Goal: Navigation & Orientation: Find specific page/section

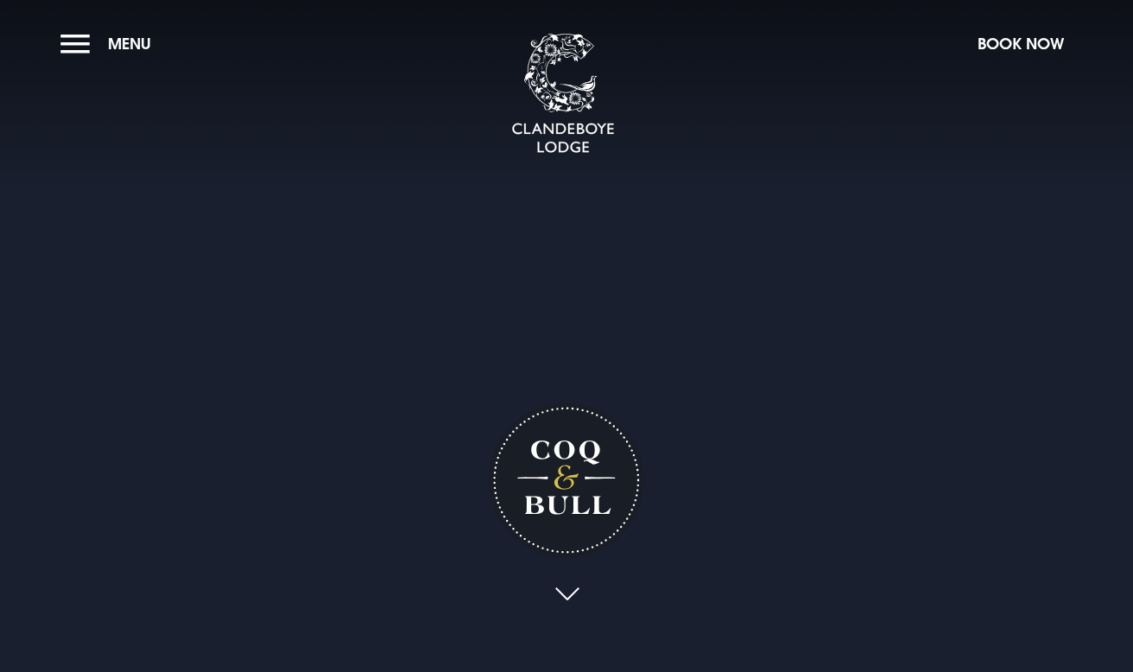
click at [569, 587] on link at bounding box center [567, 595] width 40 height 38
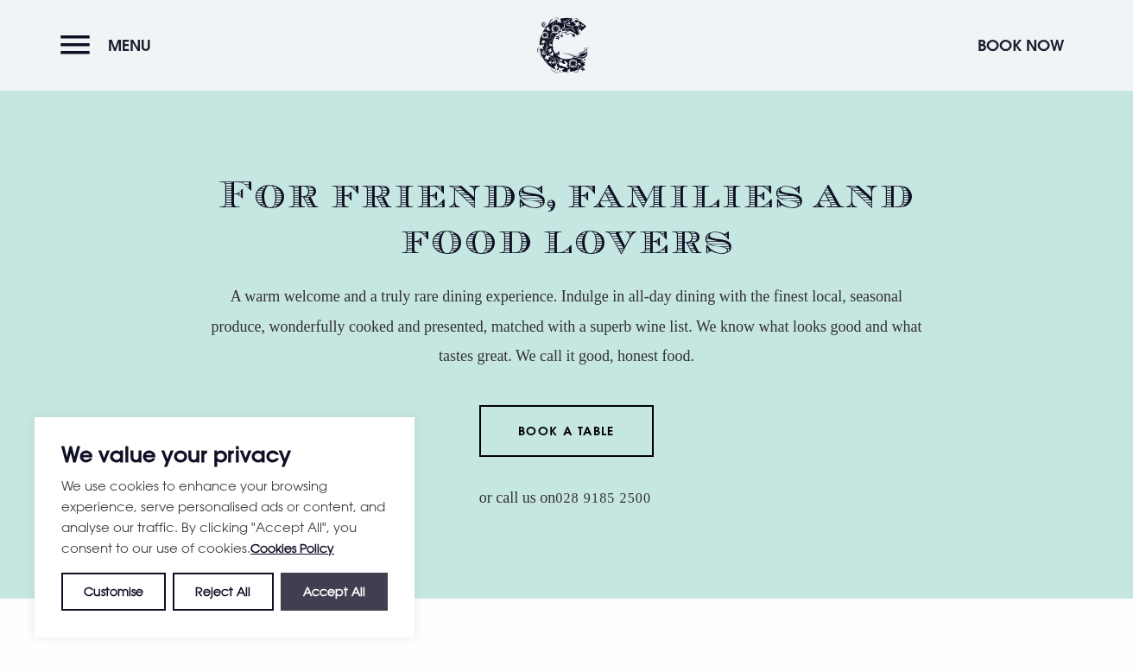
click at [355, 582] on button "Accept All" at bounding box center [334, 592] width 107 height 38
checkbox input "true"
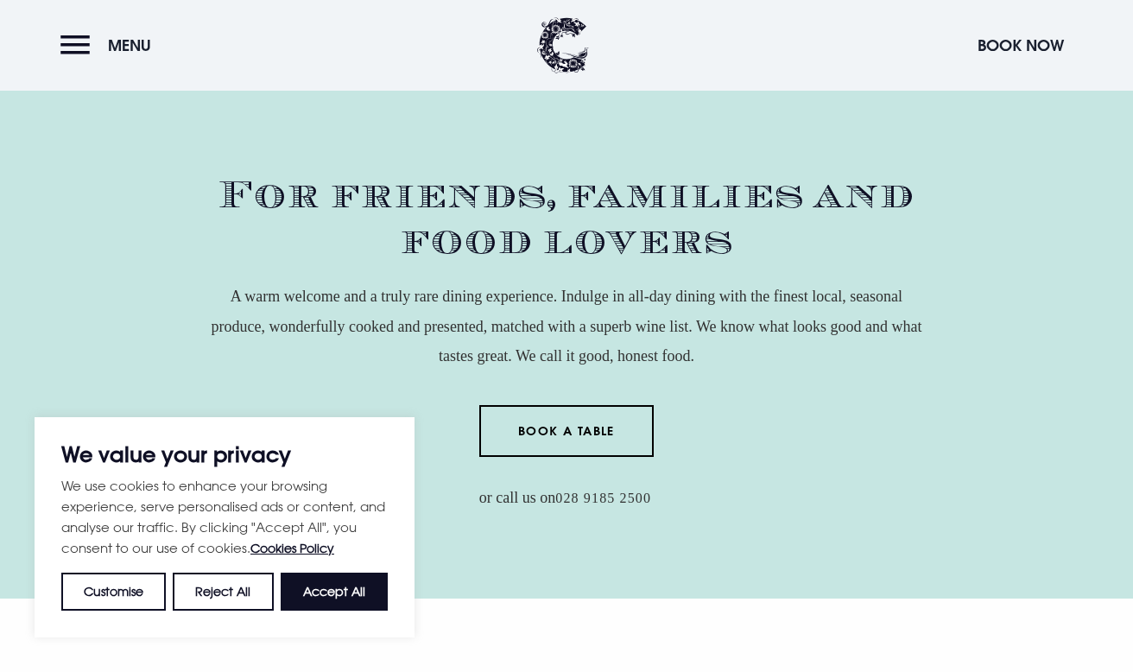
checkbox input "true"
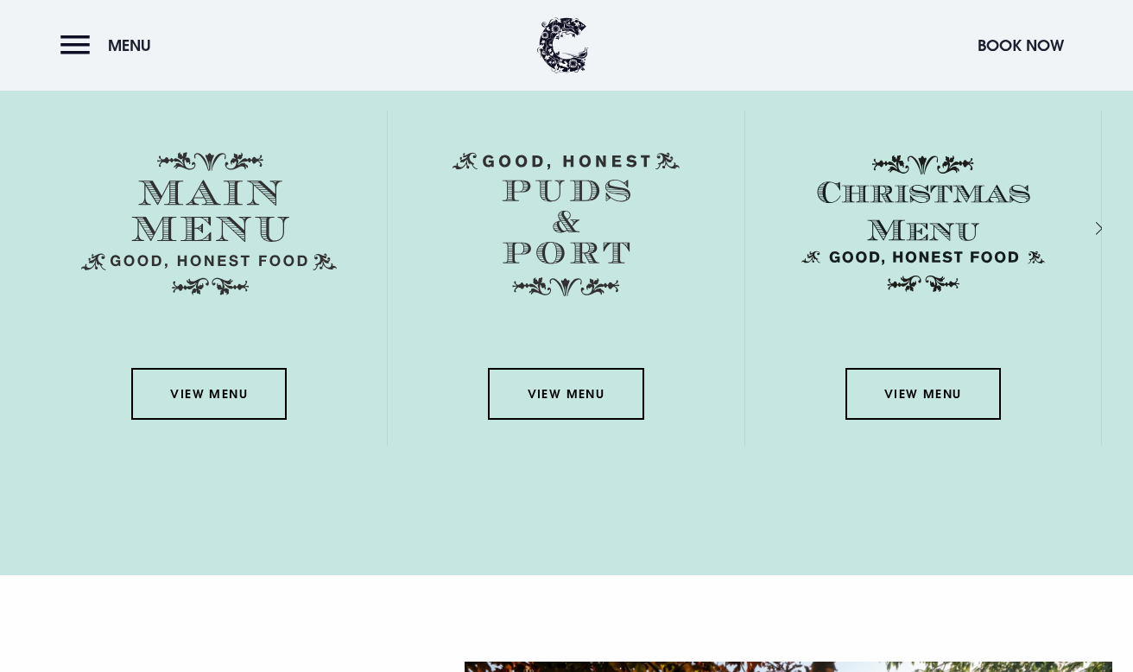
scroll to position [2572, 0]
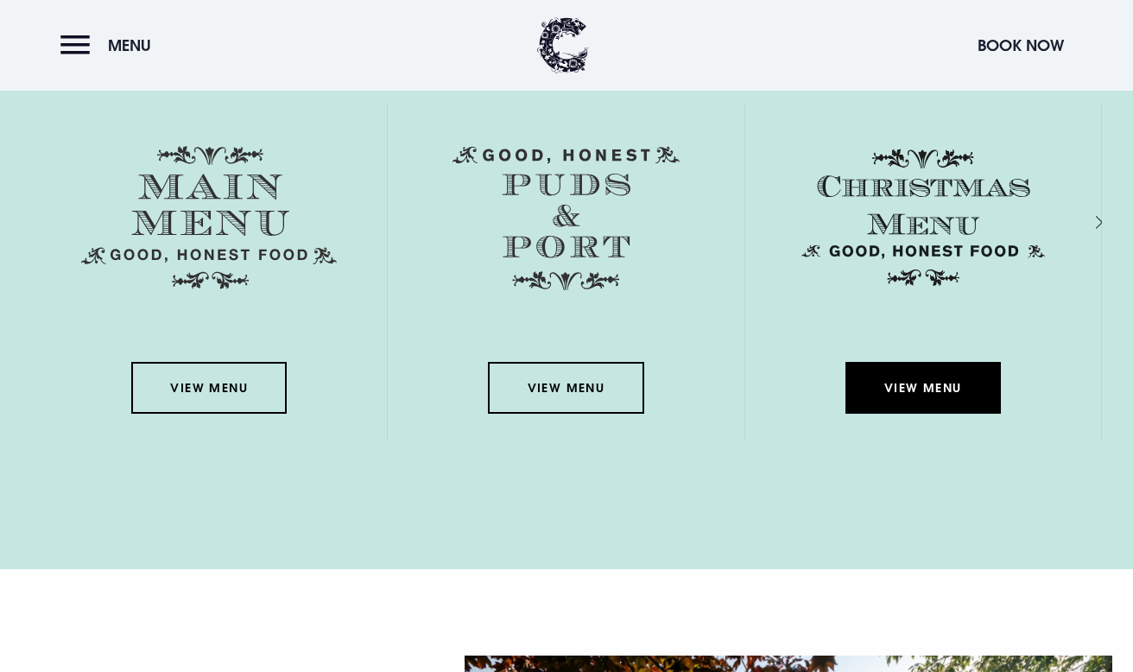
click at [915, 389] on link "View Menu" at bounding box center [922, 388] width 155 height 52
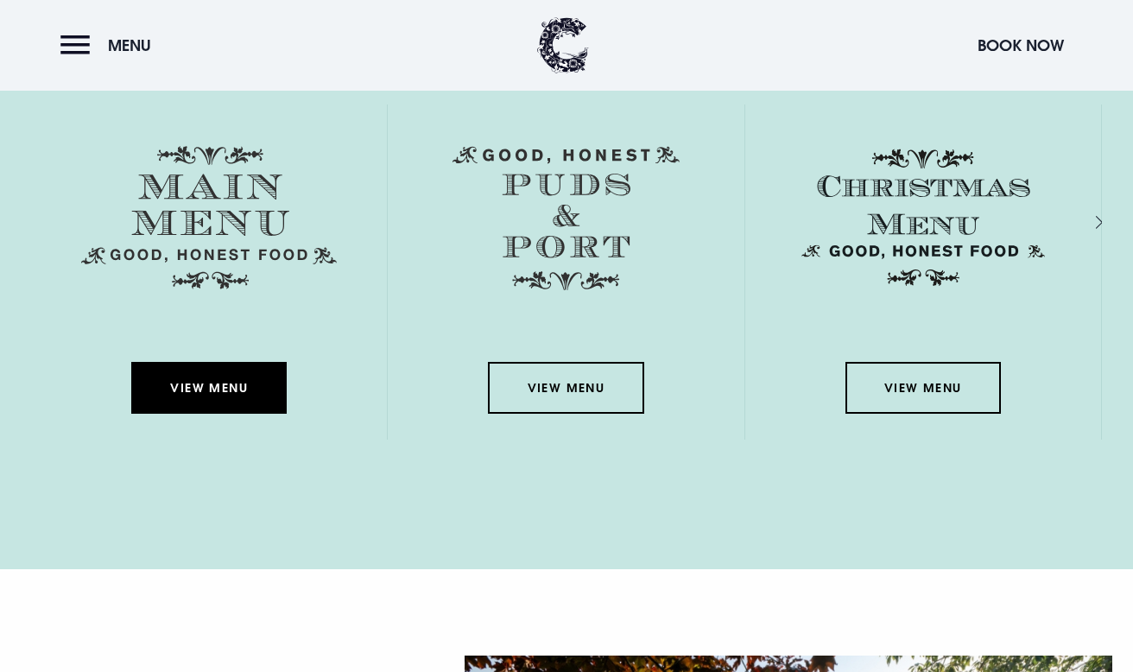
click at [242, 397] on link "View Menu" at bounding box center [208, 388] width 155 height 52
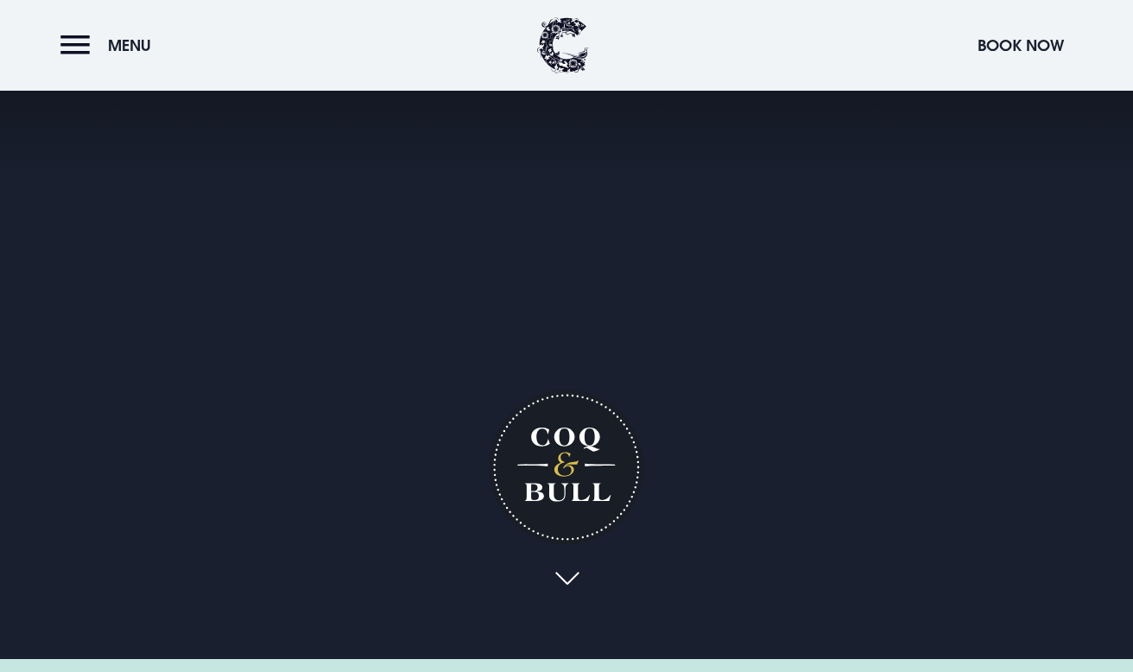
scroll to position [0, 0]
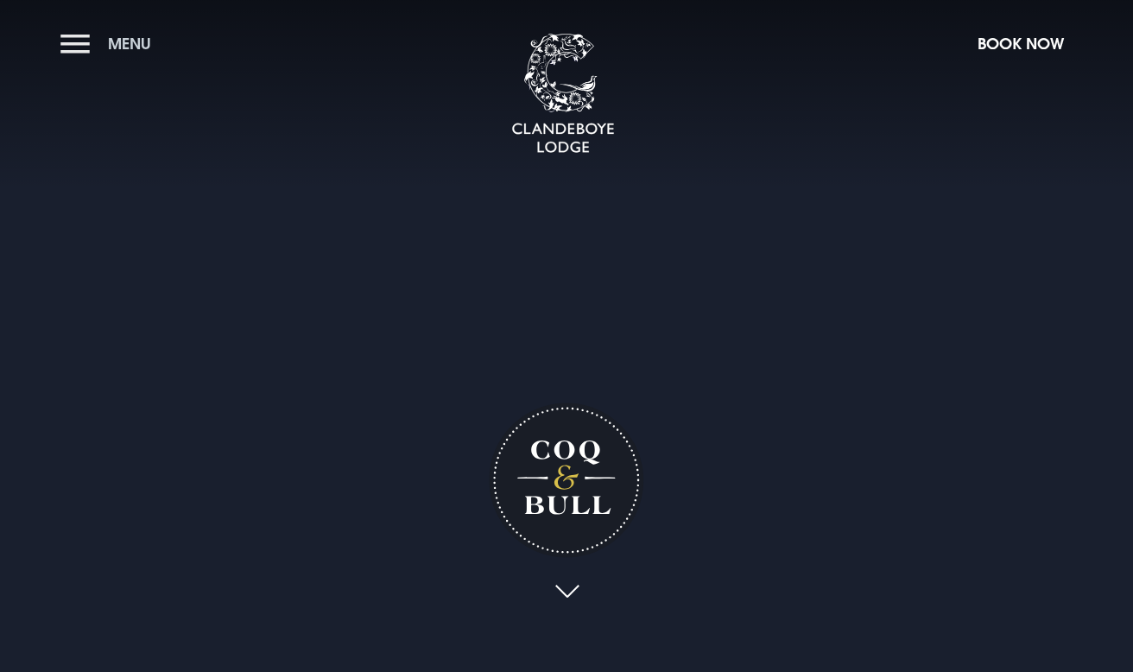
click at [103, 44] on button "Menu" at bounding box center [109, 43] width 99 height 37
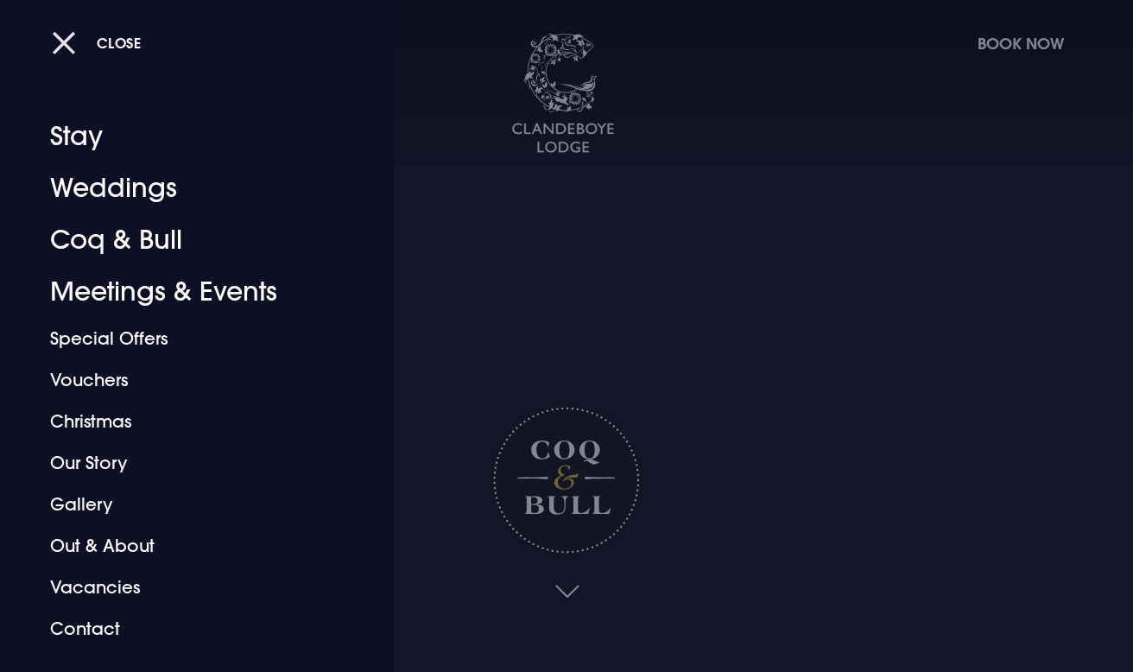
click at [66, 44] on button "Close" at bounding box center [97, 42] width 90 height 35
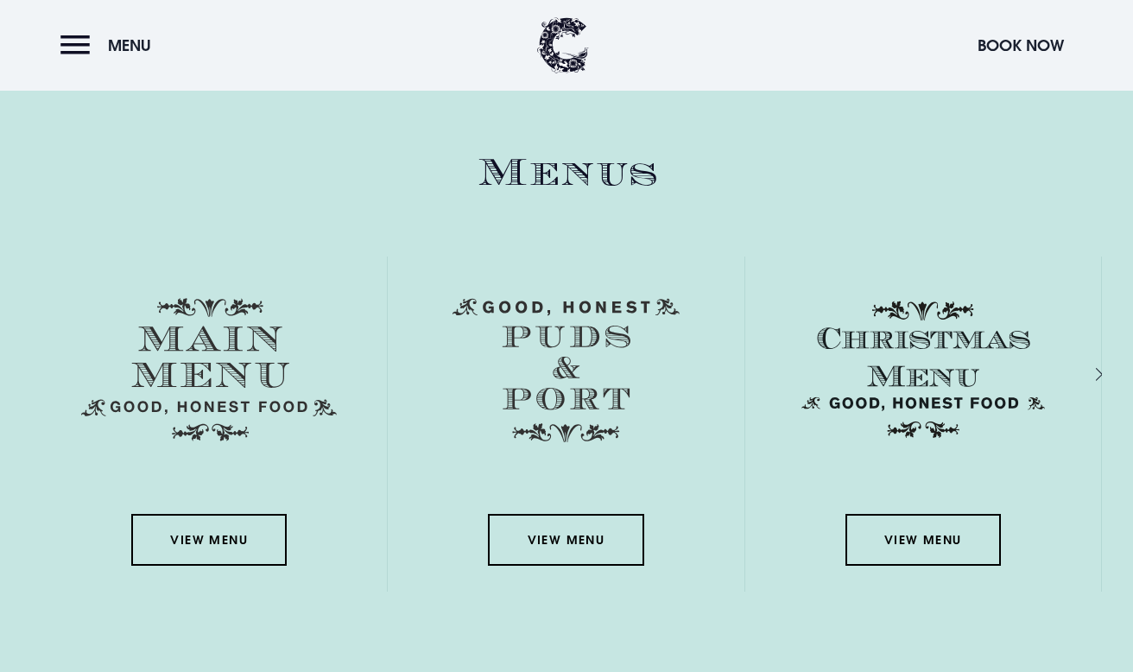
scroll to position [2418, 0]
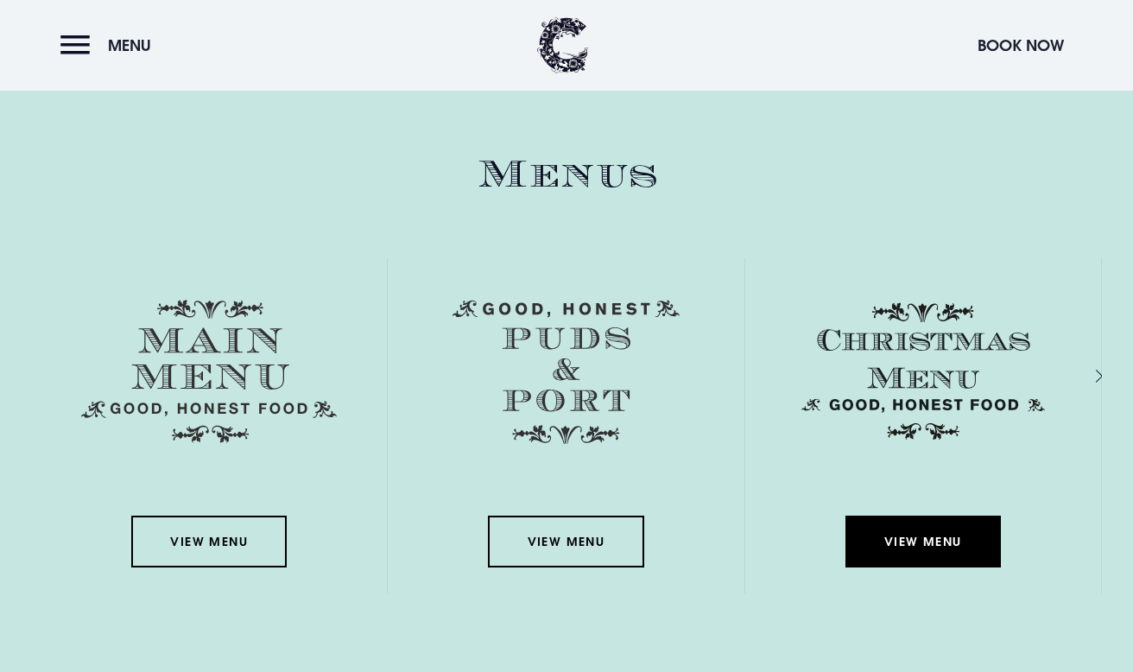
click at [926, 535] on link "View Menu" at bounding box center [922, 542] width 155 height 52
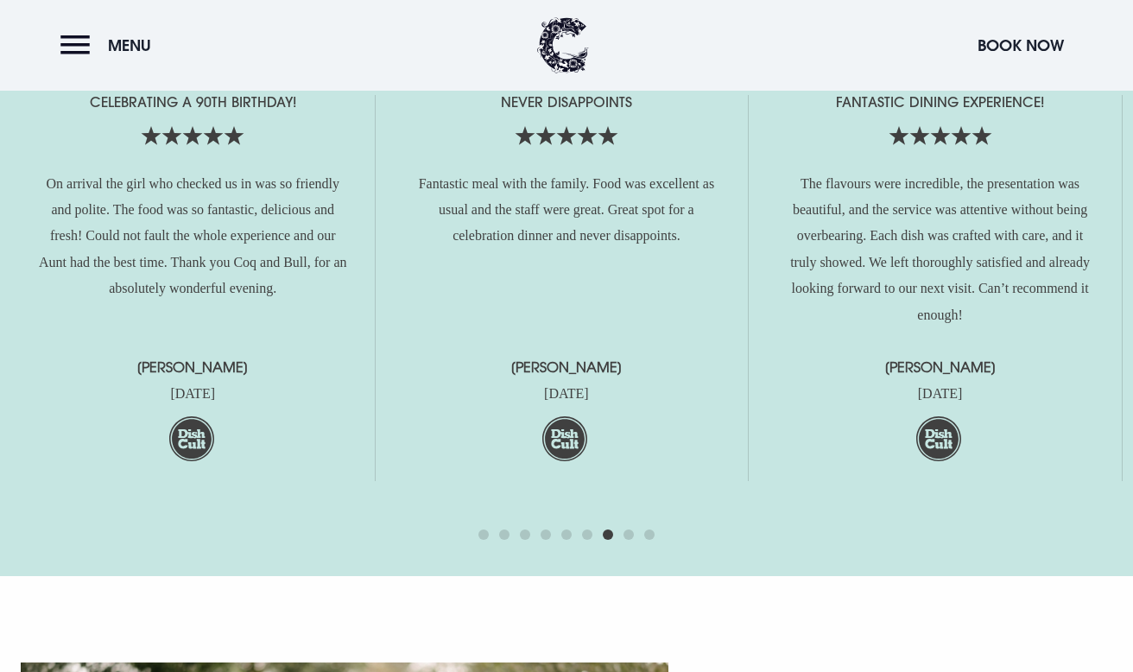
scroll to position [3876, 0]
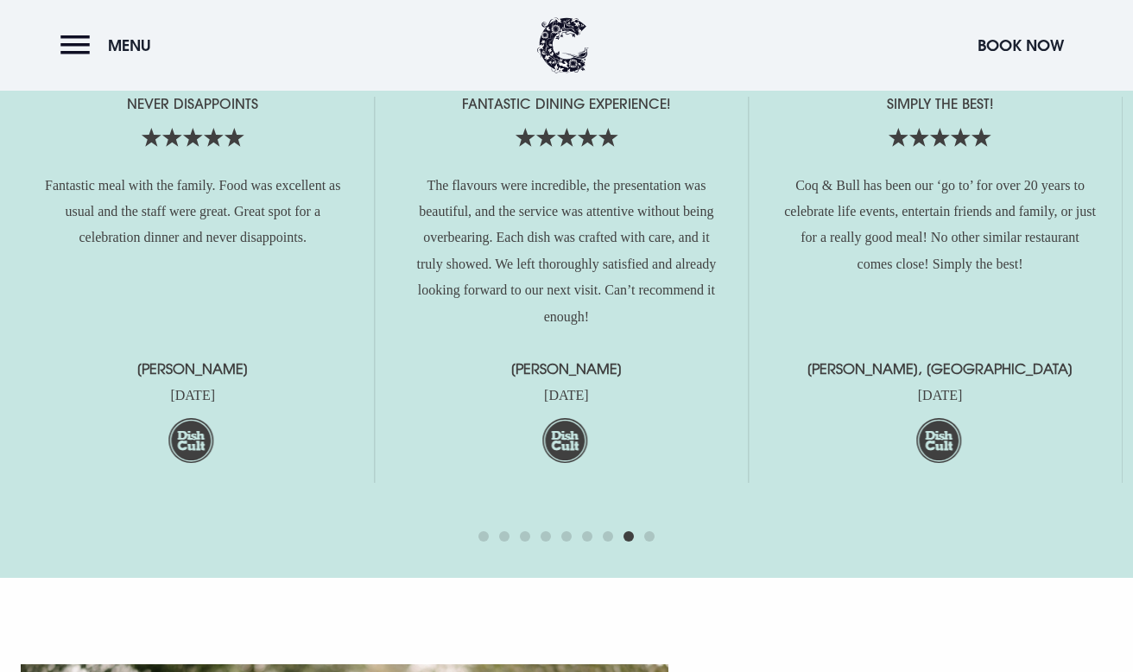
click at [484, 535] on span "Go to slide 1" at bounding box center [483, 536] width 10 height 10
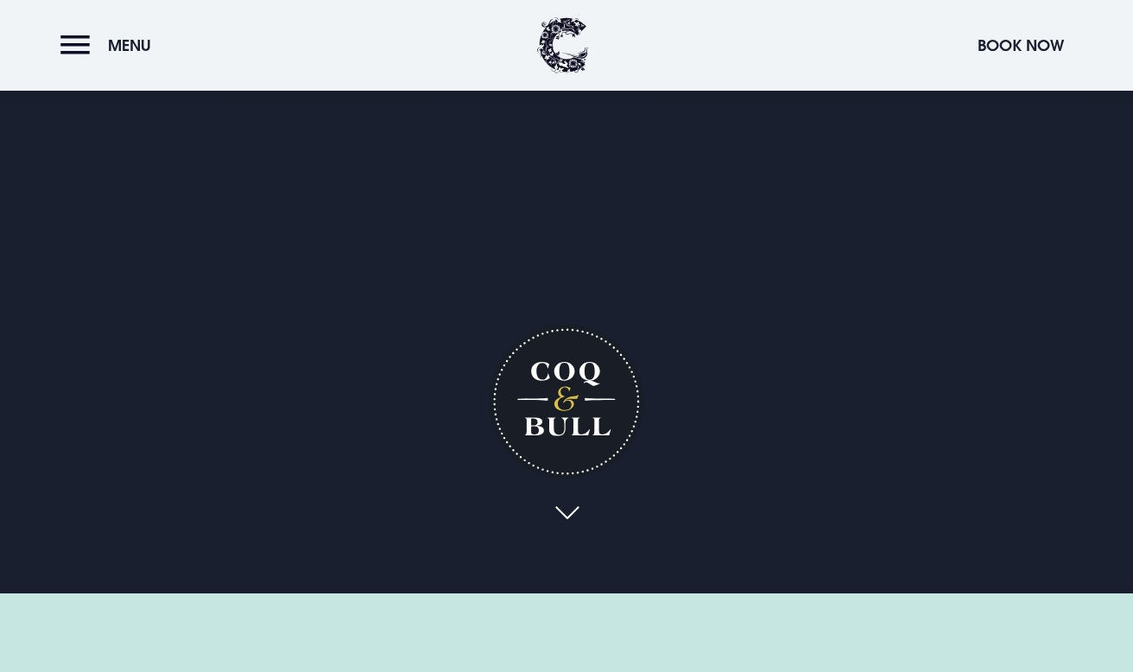
scroll to position [0, 0]
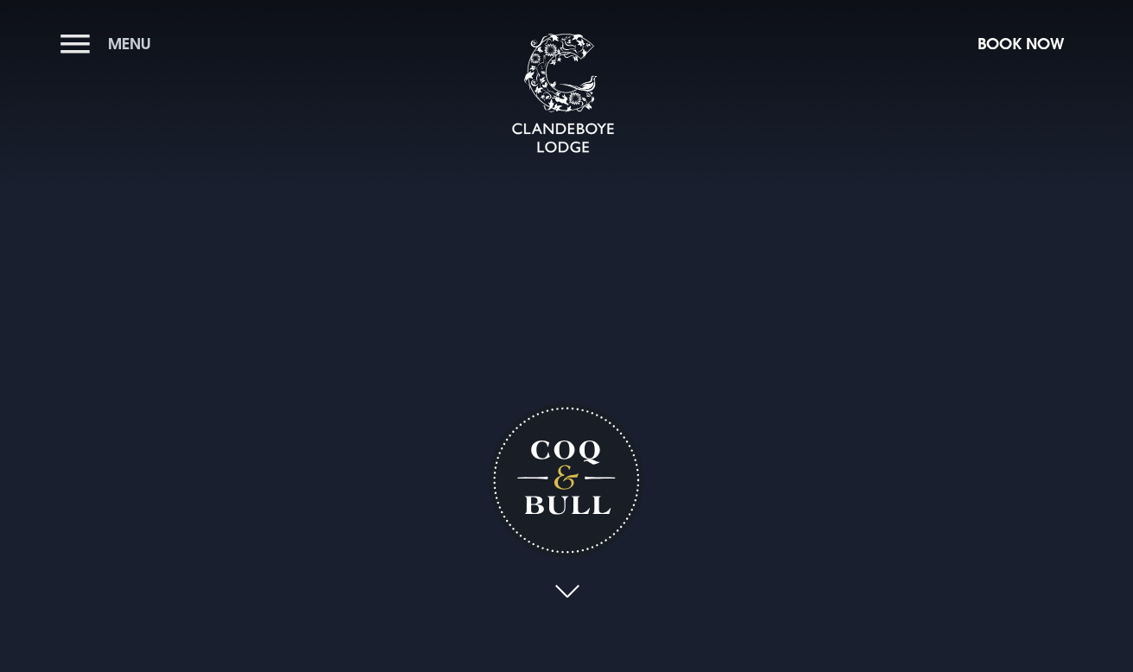
click at [73, 43] on button "Menu" at bounding box center [109, 43] width 99 height 37
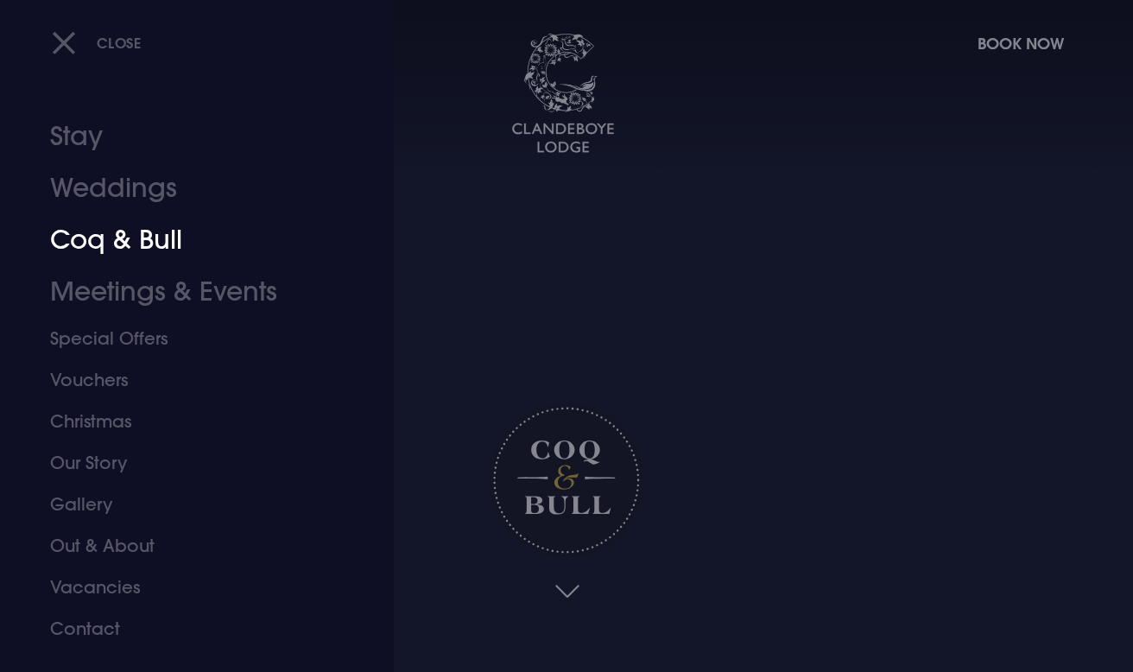
click at [134, 243] on link "Coq & Bull" at bounding box center [185, 240] width 270 height 52
